Goal: Task Accomplishment & Management: Manage account settings

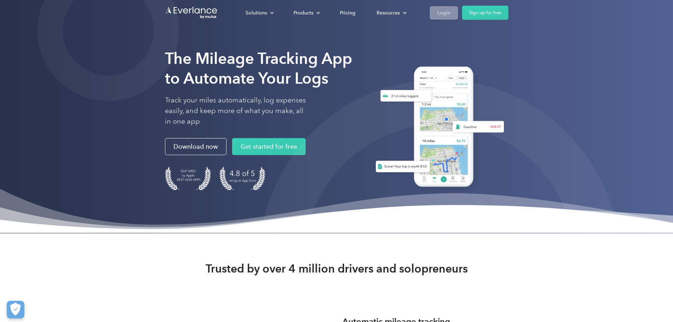
click at [450, 10] on div "Login" at bounding box center [443, 12] width 13 height 9
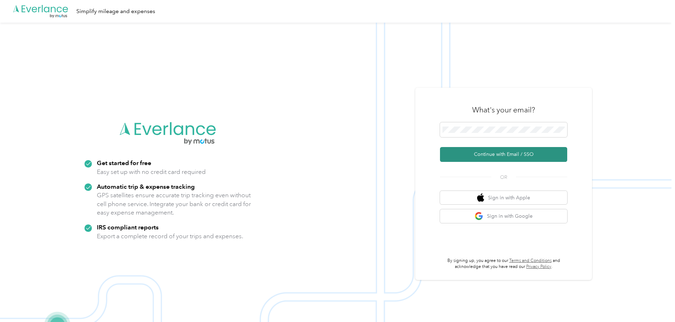
click at [499, 159] on button "Continue with Email / SSO" at bounding box center [503, 154] width 127 height 15
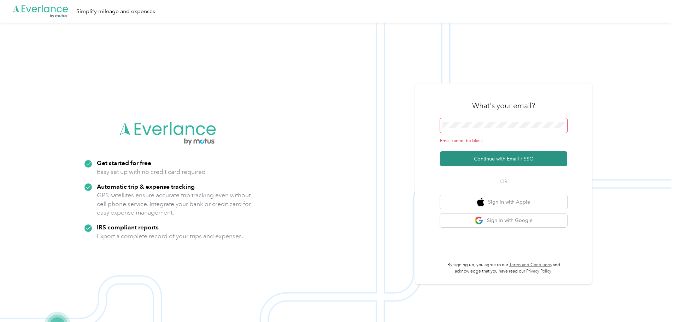
click at [497, 161] on button "Continue with Email / SSO" at bounding box center [503, 158] width 127 height 15
click at [483, 121] on span at bounding box center [503, 125] width 127 height 15
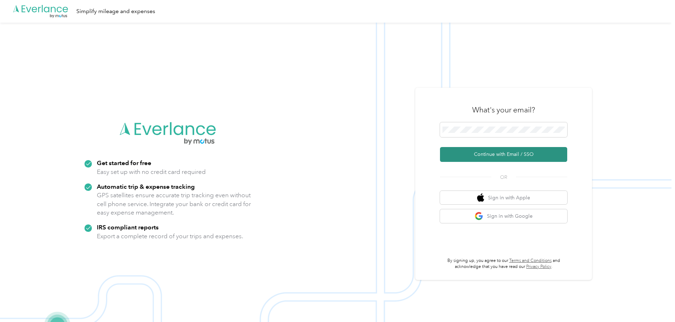
click at [479, 153] on button "Continue with Email / SSO" at bounding box center [503, 154] width 127 height 15
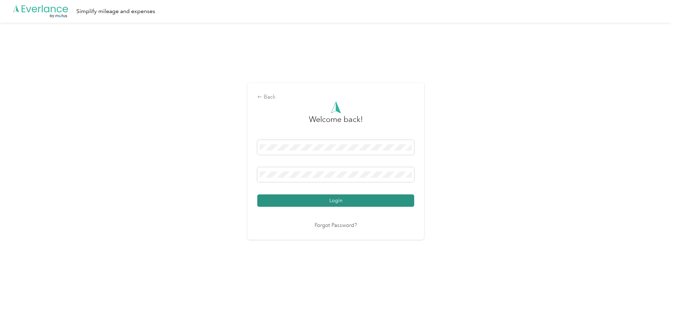
click at [338, 198] on button "Login" at bounding box center [335, 200] width 157 height 12
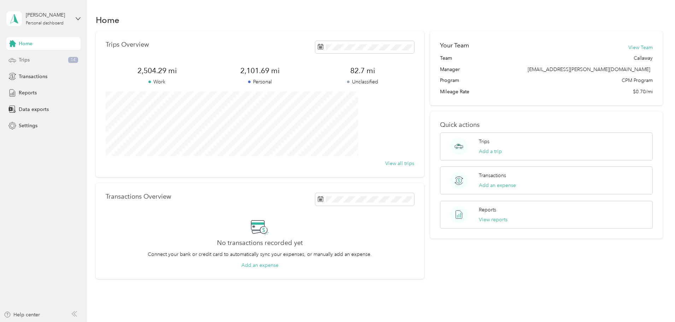
click at [58, 61] on div "Trips 14" at bounding box center [43, 60] width 74 height 13
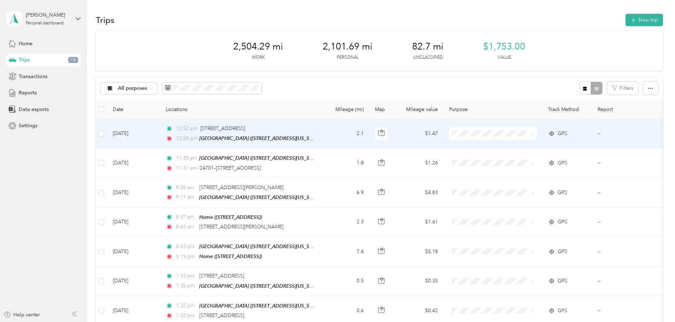
drag, startPoint x: 257, startPoint y: 126, endPoint x: 577, endPoint y: 134, distance: 320.4
click at [534, 134] on span at bounding box center [531, 134] width 6 height 8
click at [542, 134] on td at bounding box center [492, 133] width 99 height 29
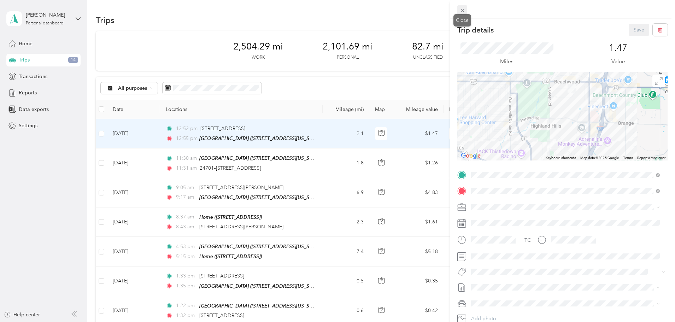
click at [462, 7] on icon at bounding box center [462, 10] width 6 height 6
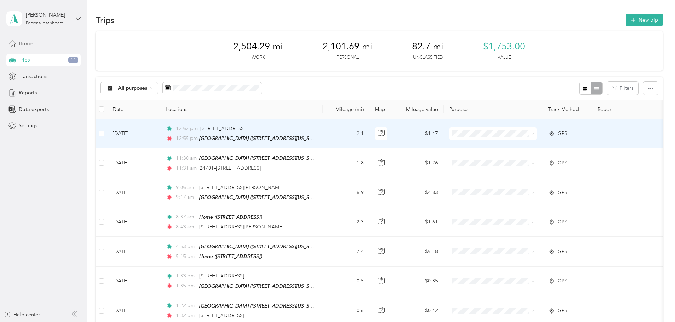
click at [507, 147] on li "Cuyahoga DD" at bounding box center [540, 146] width 88 height 12
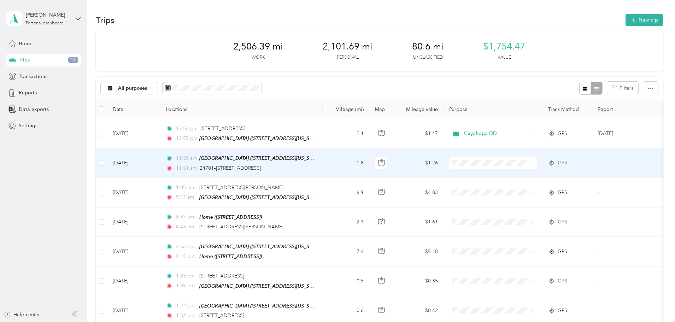
click at [505, 174] on icon at bounding box center [505, 173] width 9 height 6
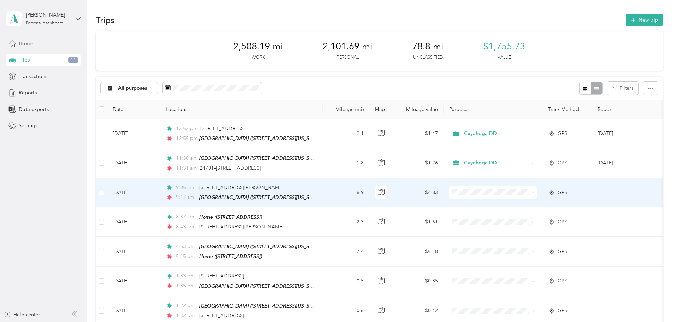
click at [512, 204] on span "Cuyahoga DD" at bounding box center [540, 203] width 78 height 7
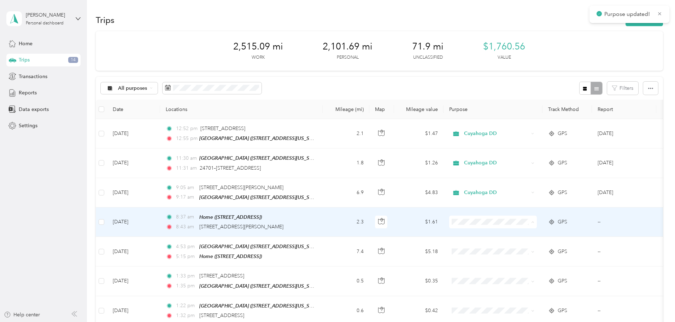
click at [512, 235] on li "Cuyahoga DD" at bounding box center [540, 233] width 88 height 12
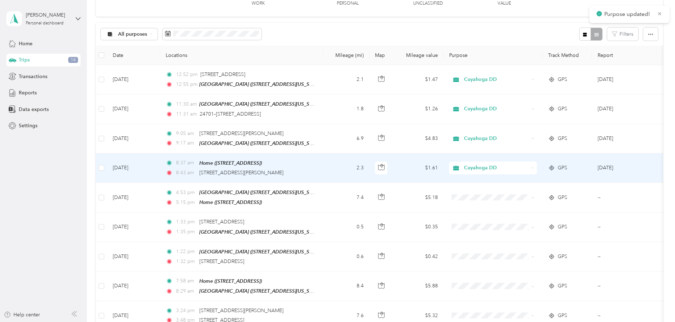
scroll to position [71, 0]
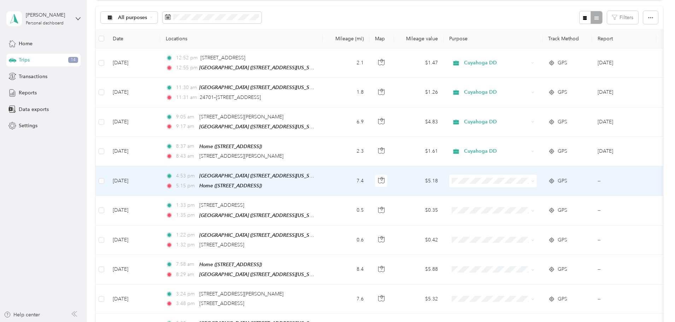
click at [523, 196] on ol "Cuyahoga DD Personal" at bounding box center [540, 198] width 88 height 25
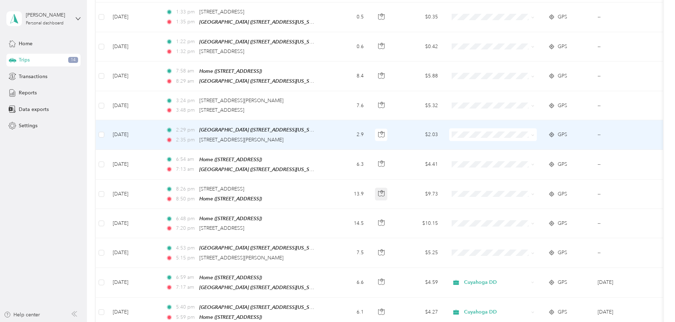
scroll to position [283, 0]
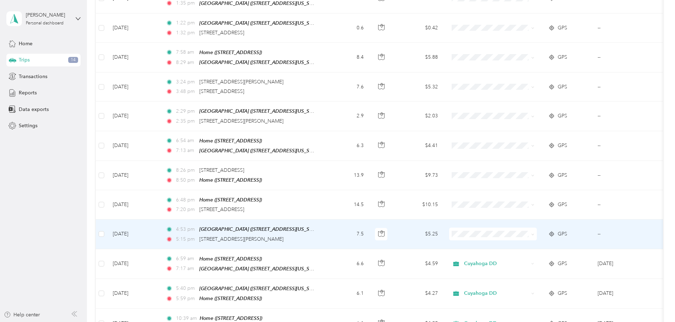
click at [524, 253] on span "Personal" at bounding box center [545, 250] width 65 height 7
click at [536, 227] on div "Personal" at bounding box center [493, 233] width 88 height 13
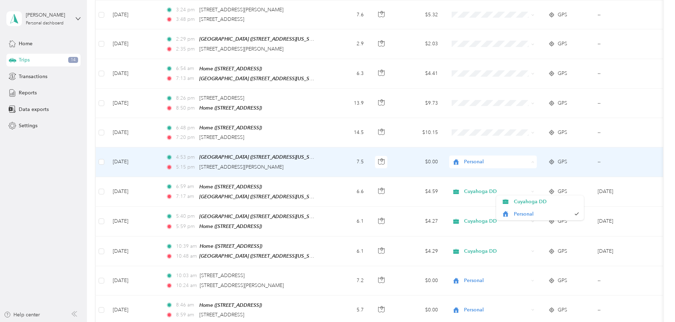
scroll to position [388, 0]
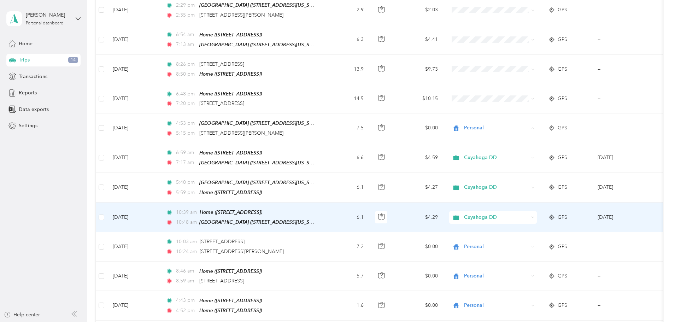
click at [443, 208] on td "$4.29" at bounding box center [418, 217] width 49 height 30
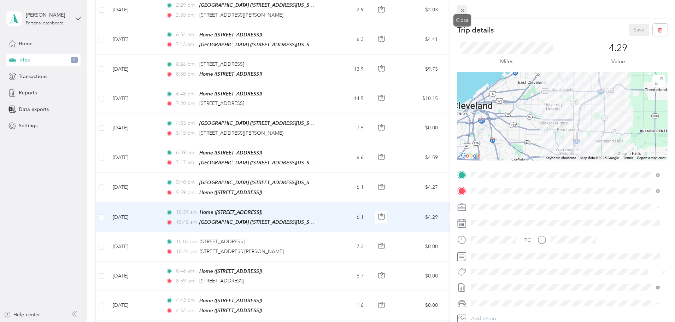
click at [462, 12] on icon at bounding box center [462, 10] width 6 height 6
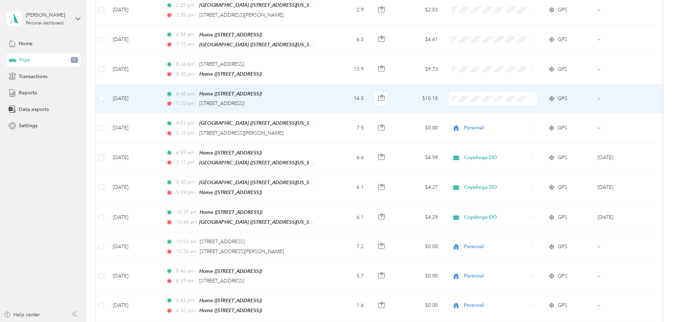
click at [522, 120] on li "Personal" at bounding box center [540, 119] width 88 height 12
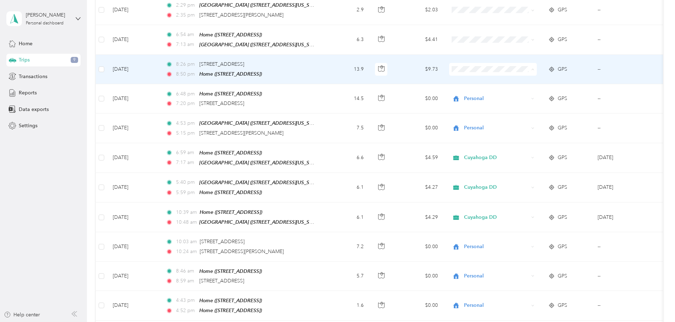
click at [518, 88] on span "Personal" at bounding box center [545, 89] width 65 height 7
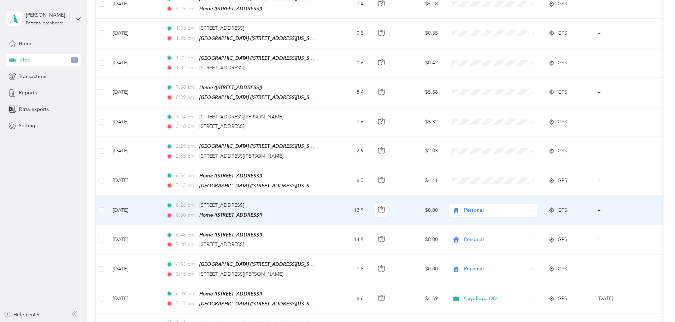
scroll to position [247, 0]
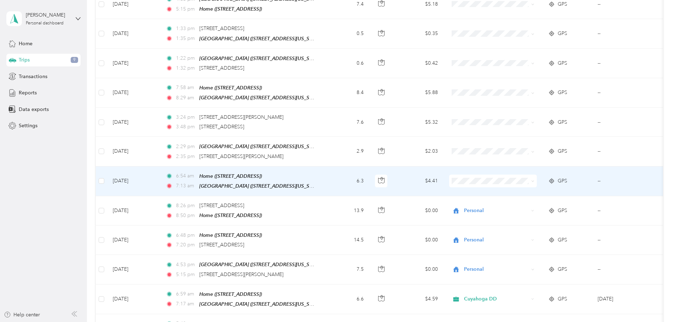
click at [522, 189] on span "Cuyahoga DD" at bounding box center [545, 189] width 65 height 7
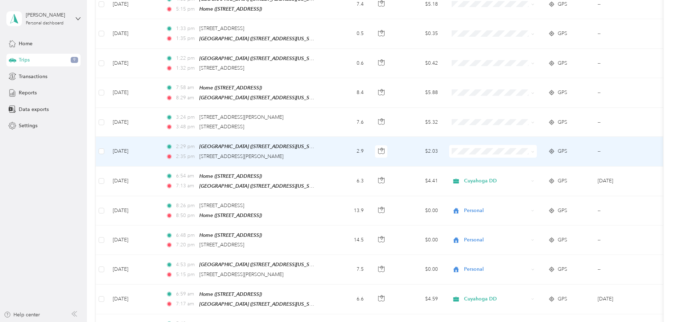
click at [525, 161] on li "Cuyahoga DD" at bounding box center [540, 159] width 88 height 12
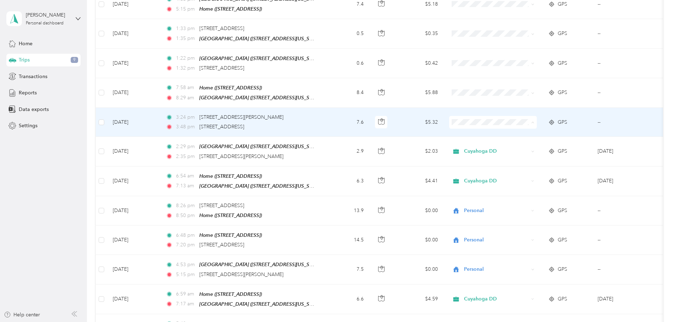
click at [527, 133] on li "Cuyahoga DD" at bounding box center [540, 132] width 88 height 12
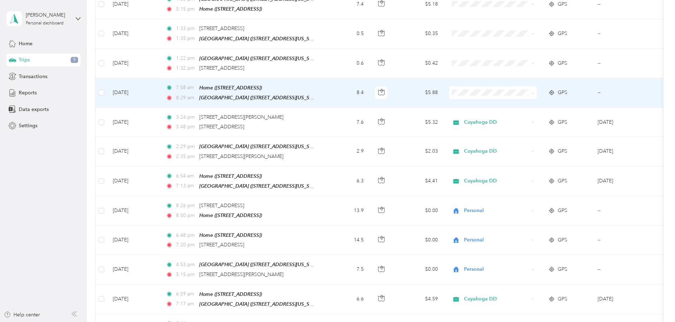
click at [518, 103] on li "Cuyahoga DD" at bounding box center [540, 102] width 88 height 12
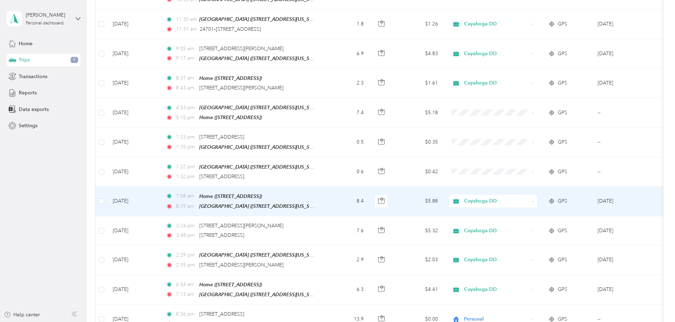
scroll to position [106, 0]
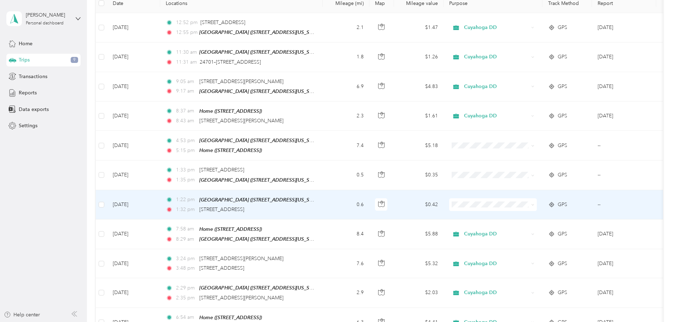
click at [369, 207] on td "0.6" at bounding box center [345, 204] width 47 height 29
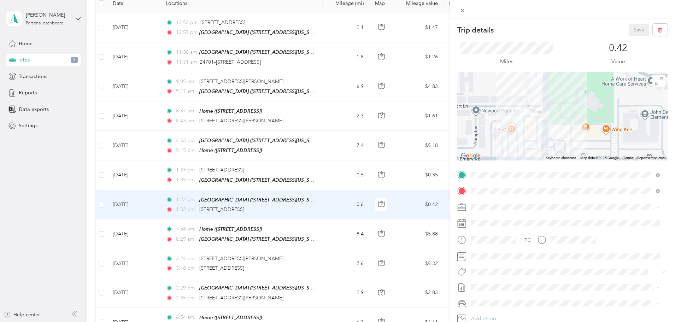
drag, startPoint x: 475, startPoint y: 133, endPoint x: 555, endPoint y: 88, distance: 91.6
click at [555, 88] on div at bounding box center [562, 116] width 210 height 88
click at [502, 227] on li "Personal" at bounding box center [565, 230] width 194 height 12
click at [634, 34] on button "Save" at bounding box center [638, 30] width 20 height 12
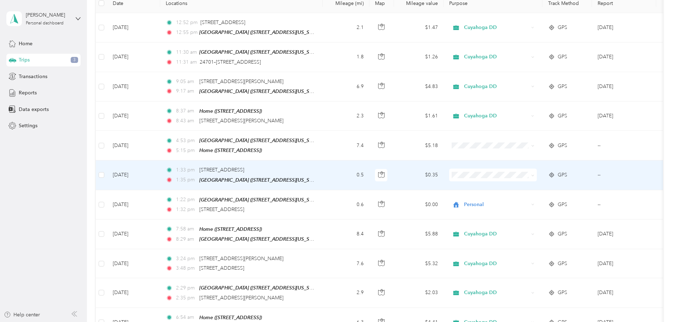
click at [518, 198] on li "Personal" at bounding box center [540, 197] width 88 height 12
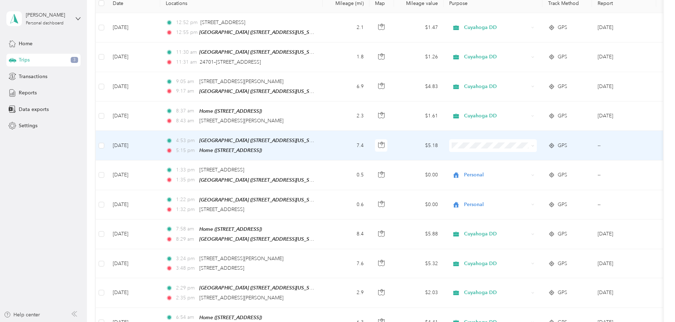
click at [535, 156] on span "Cuyahoga DD" at bounding box center [545, 153] width 65 height 7
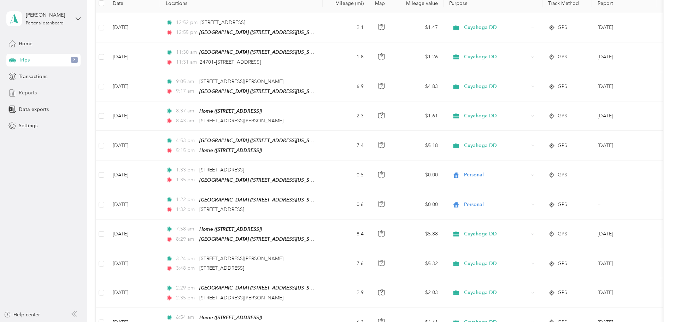
click at [25, 93] on span "Reports" at bounding box center [28, 92] width 18 height 7
